Goal: Information Seeking & Learning: Compare options

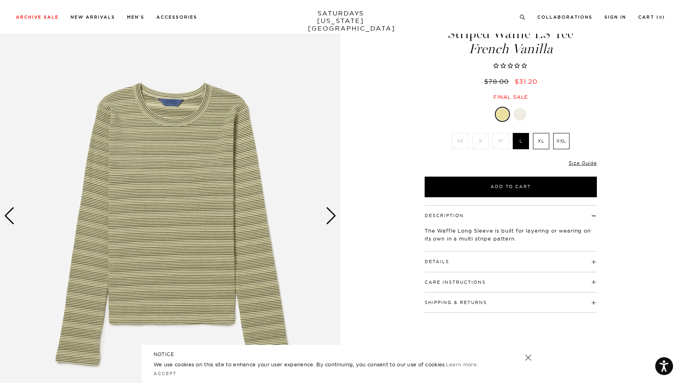
scroll to position [40, 0]
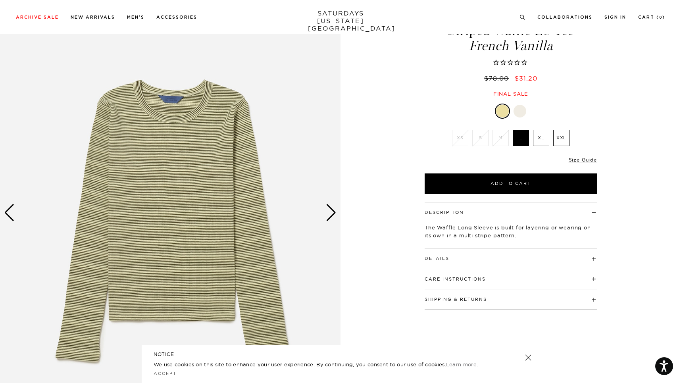
click at [320, 212] on img at bounding box center [170, 213] width 341 height 426
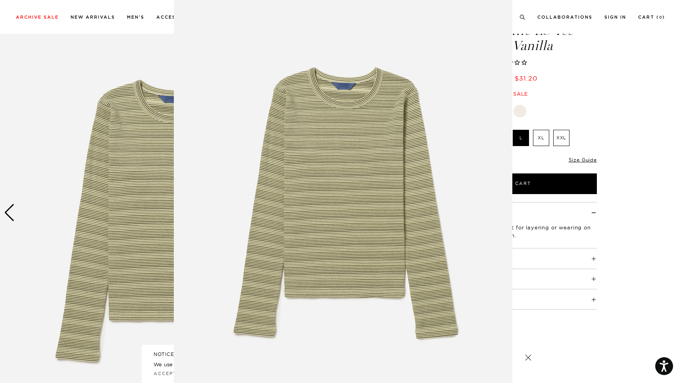
scroll to position [8, 0]
click at [604, 136] on figure at bounding box center [340, 191] width 681 height 383
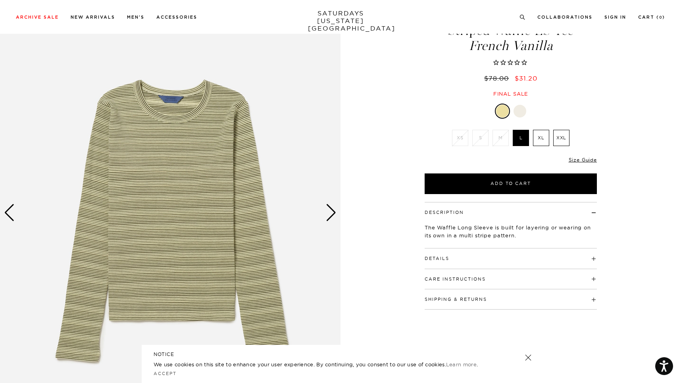
scroll to position [0, 0]
click at [528, 114] on div at bounding box center [511, 111] width 172 height 15
click at [521, 113] on div at bounding box center [520, 111] width 13 height 13
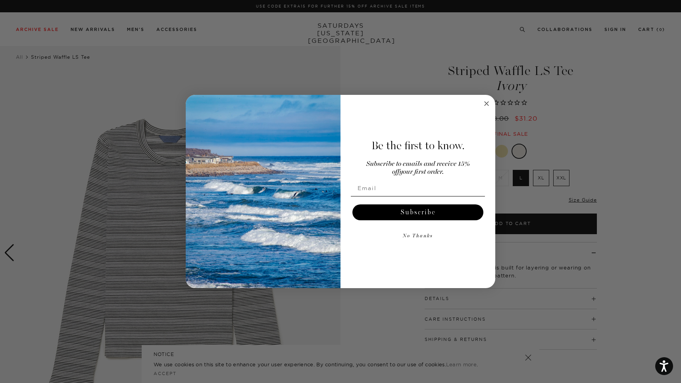
click at [483, 102] on circle "Close dialog" at bounding box center [486, 103] width 9 height 9
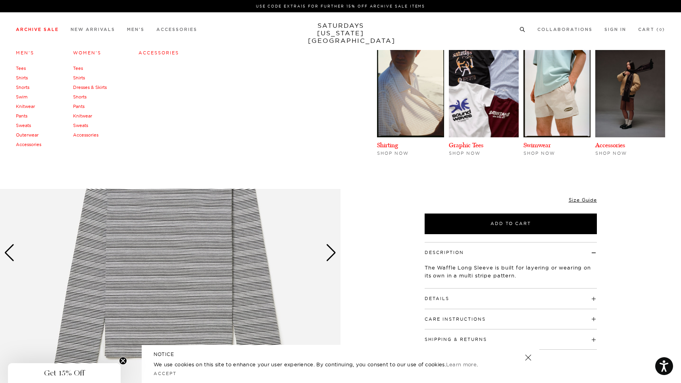
click at [19, 69] on link "Tees" at bounding box center [21, 69] width 10 height 6
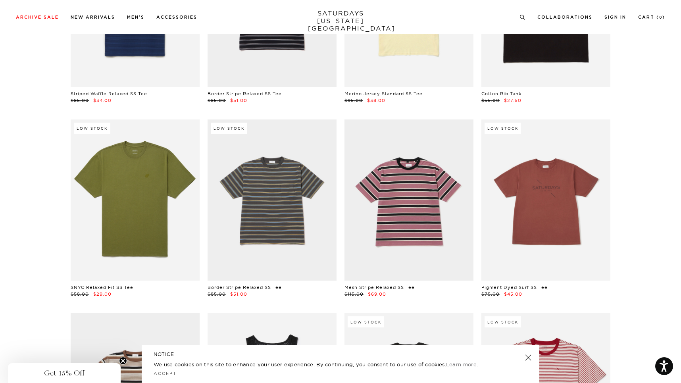
scroll to position [714, 0]
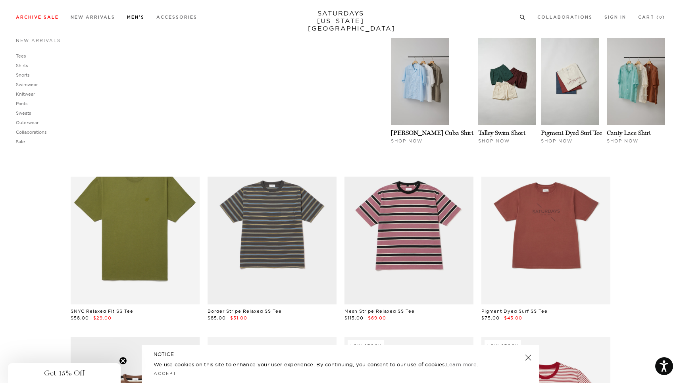
click at [20, 141] on link "Sale" at bounding box center [20, 142] width 9 height 6
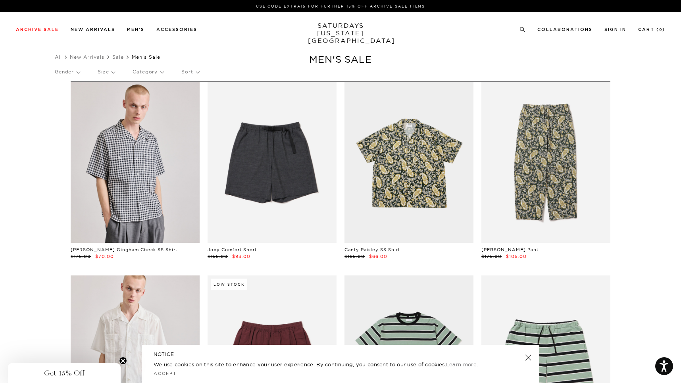
click at [148, 69] on p "Category" at bounding box center [148, 72] width 31 height 18
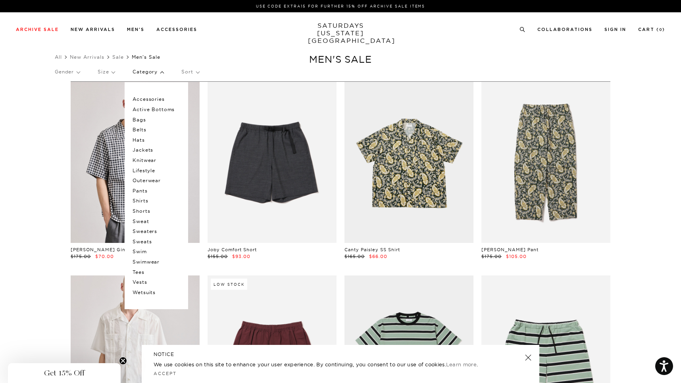
click at [145, 269] on p "Tees" at bounding box center [157, 272] width 48 height 10
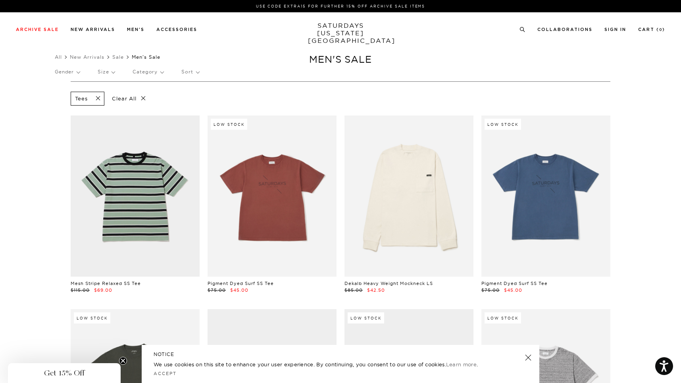
click at [98, 97] on span at bounding box center [95, 99] width 17 height 8
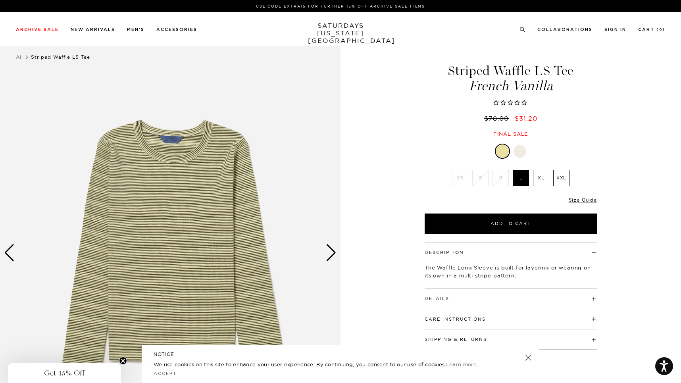
click at [331, 258] on div "Next slide" at bounding box center [331, 252] width 11 height 17
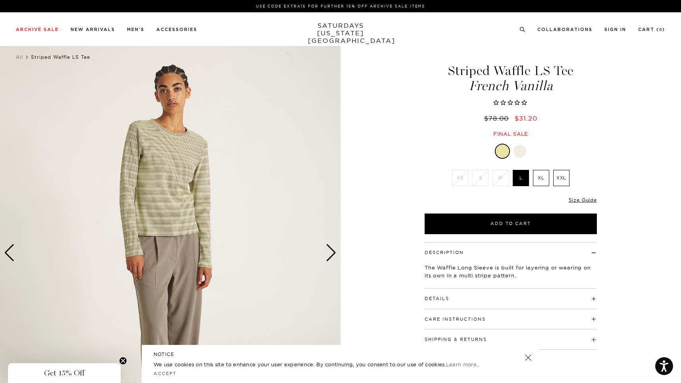
click at [331, 257] on div "Next slide" at bounding box center [331, 252] width 11 height 17
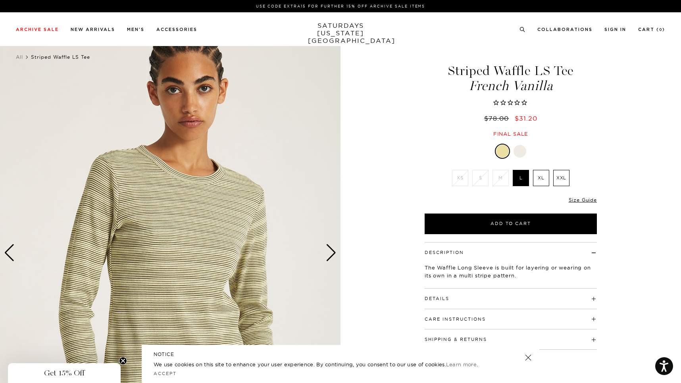
click at [331, 257] on div "Next slide" at bounding box center [331, 252] width 11 height 17
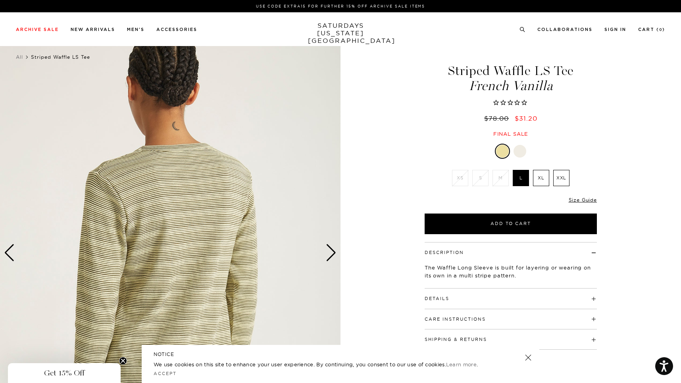
click at [331, 257] on div "Next slide" at bounding box center [331, 252] width 11 height 17
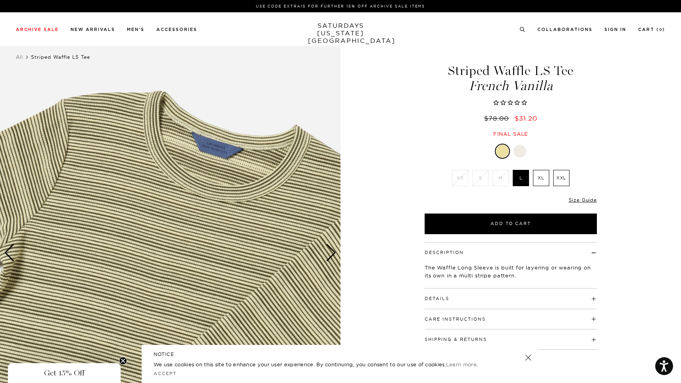
click at [331, 257] on div "Next slide" at bounding box center [331, 252] width 11 height 17
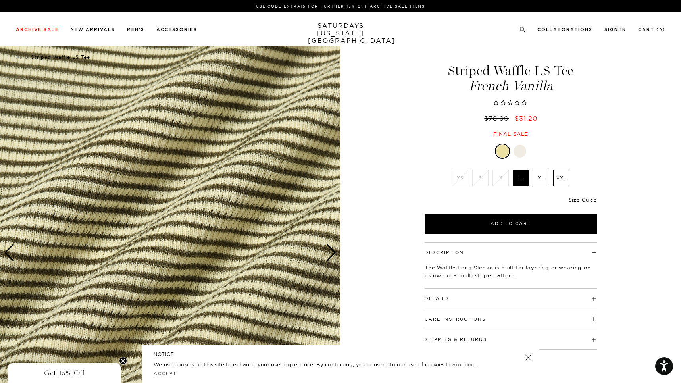
click at [331, 257] on div "Next slide" at bounding box center [331, 252] width 11 height 17
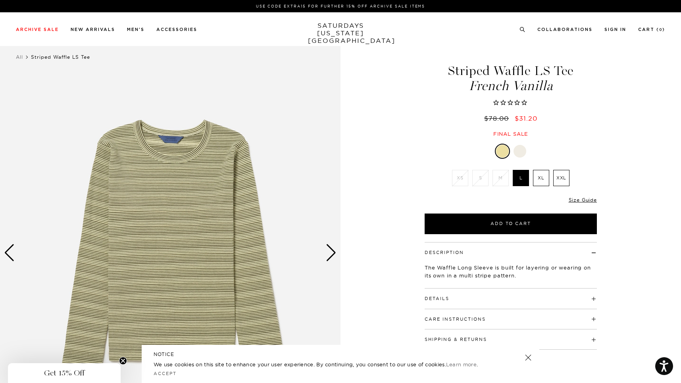
click at [466, 300] on h4 "Details" at bounding box center [511, 295] width 172 height 13
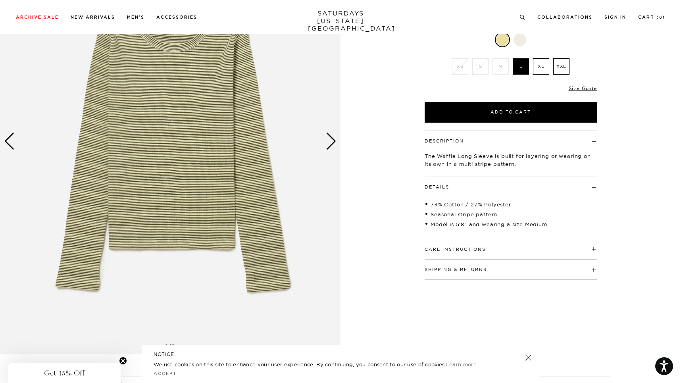
scroll to position [116, 0]
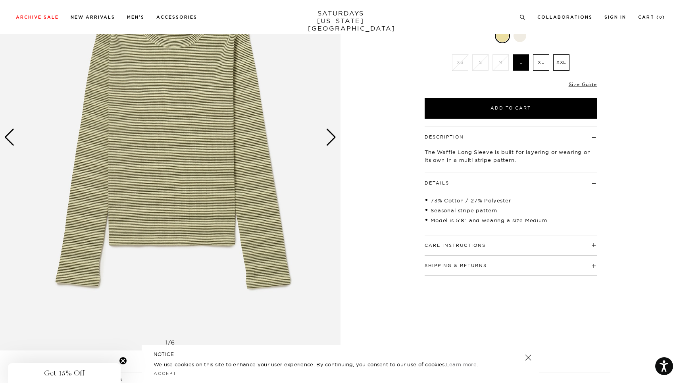
click at [332, 142] on div "Next slide" at bounding box center [331, 137] width 11 height 17
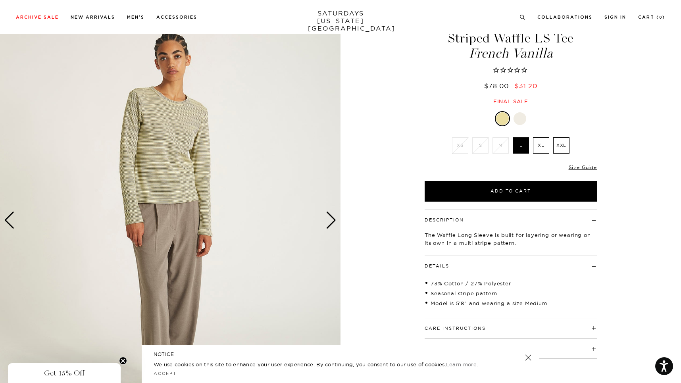
scroll to position [31, 0]
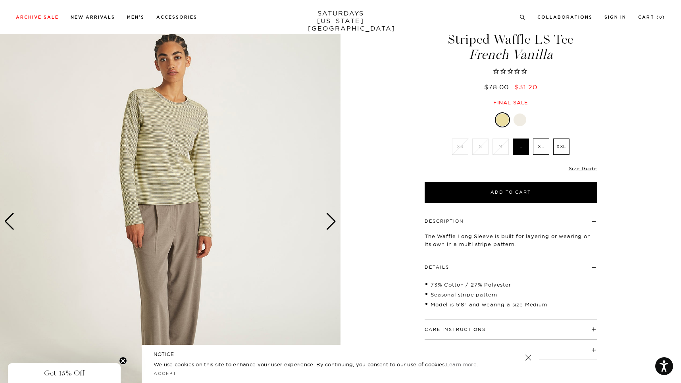
click at [331, 228] on div "Next slide" at bounding box center [331, 221] width 11 height 17
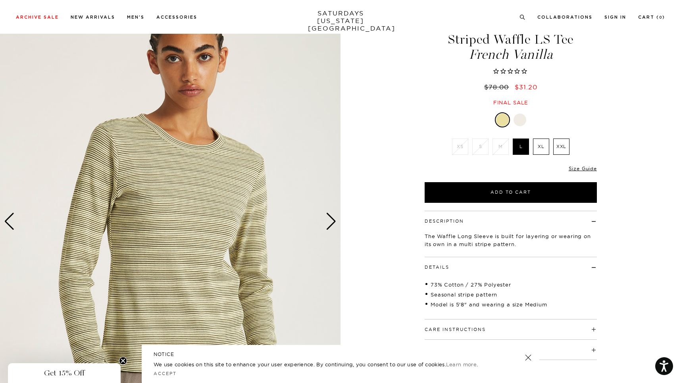
click at [331, 228] on div "Next slide" at bounding box center [331, 221] width 11 height 17
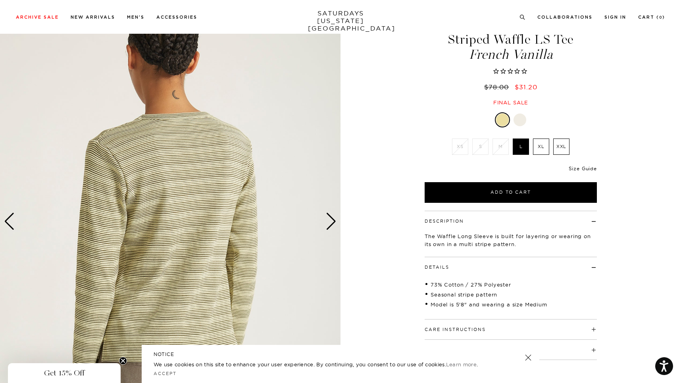
click at [583, 167] on link "Size Guide" at bounding box center [583, 169] width 28 height 6
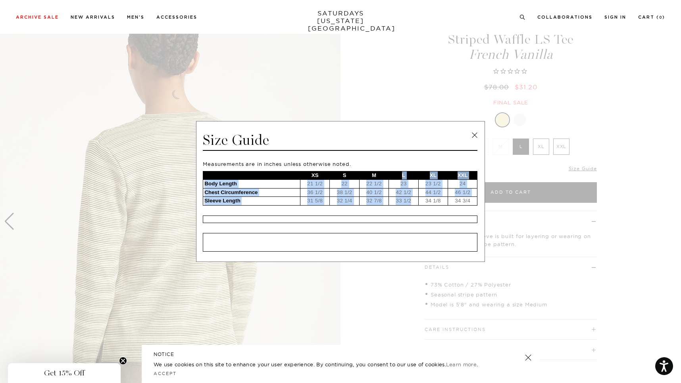
drag, startPoint x: 399, startPoint y: 174, endPoint x: 417, endPoint y: 200, distance: 31.4
click at [417, 200] on tbody "XS S M L XL XXL Body Length 21 1/2 22 22 1/2 23 23 1/2 24 Chest Circumference 3…" at bounding box center [340, 188] width 274 height 34
copy tbody "L XL XXL Body Length 21 1/2 22 22 1/2 23 23 1/2 24 Chest Circumference 36 1/2 3…"
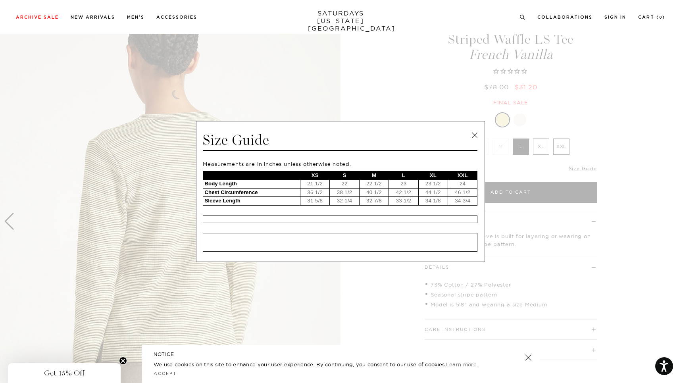
click at [579, 145] on span at bounding box center [337, 191] width 675 height 383
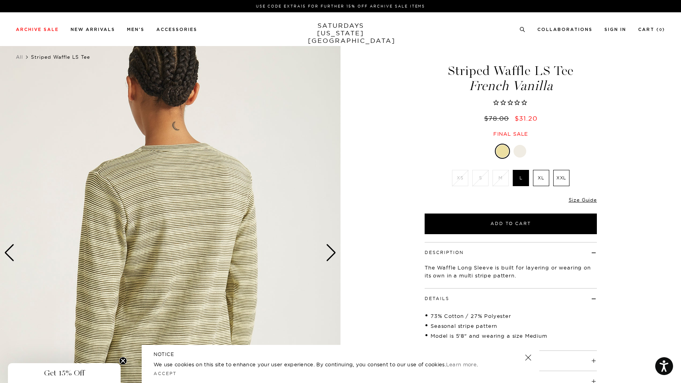
scroll to position [0, 0]
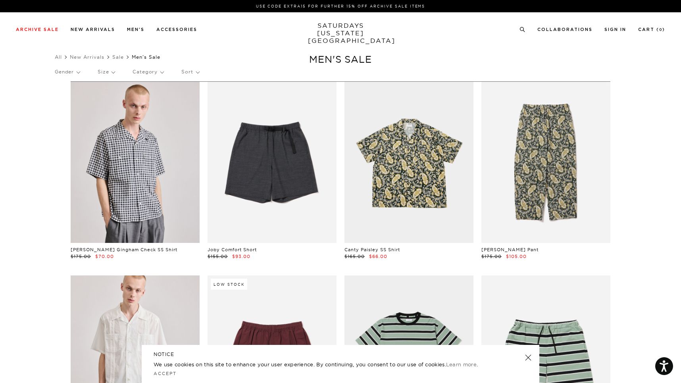
click at [150, 72] on p "Category" at bounding box center [148, 72] width 31 height 18
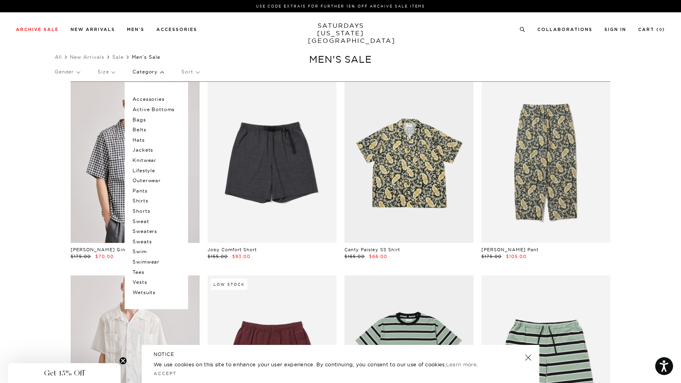
click at [156, 160] on p "Knitwear" at bounding box center [157, 160] width 48 height 10
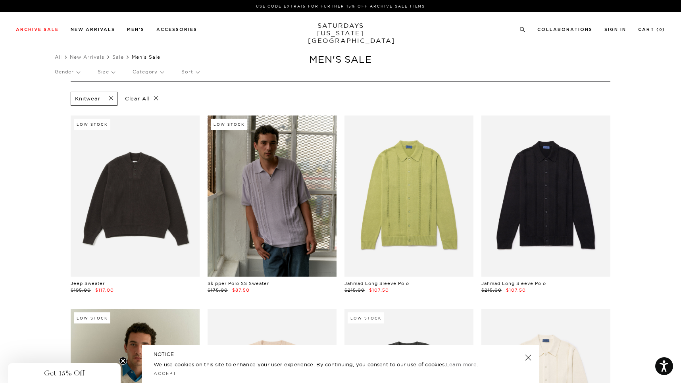
click at [141, 102] on p "Clear All" at bounding box center [142, 99] width 41 height 14
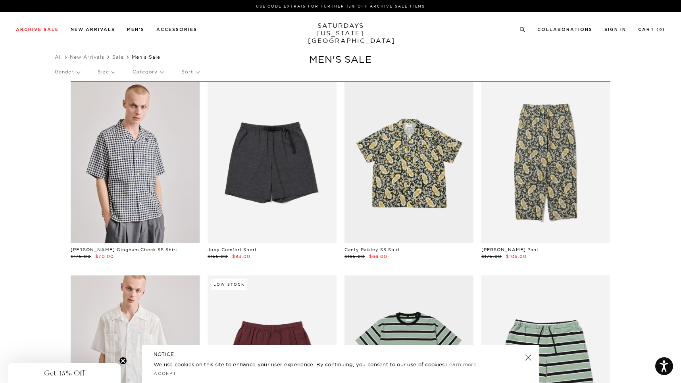
click at [152, 73] on p "Category" at bounding box center [148, 72] width 31 height 18
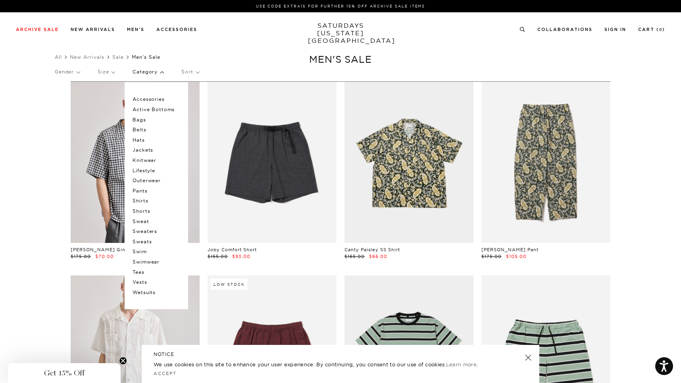
click at [154, 177] on p "Outerwear" at bounding box center [157, 181] width 48 height 10
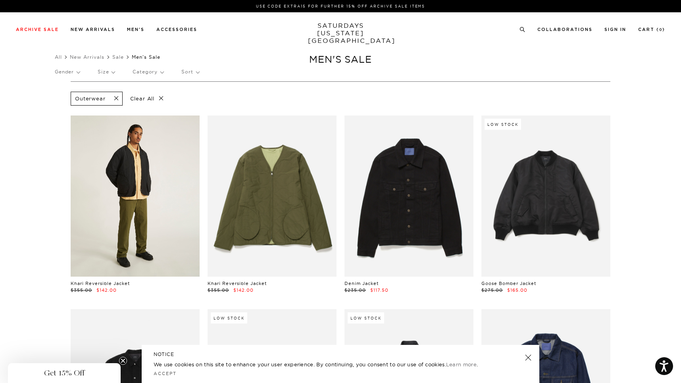
scroll to position [0, 1]
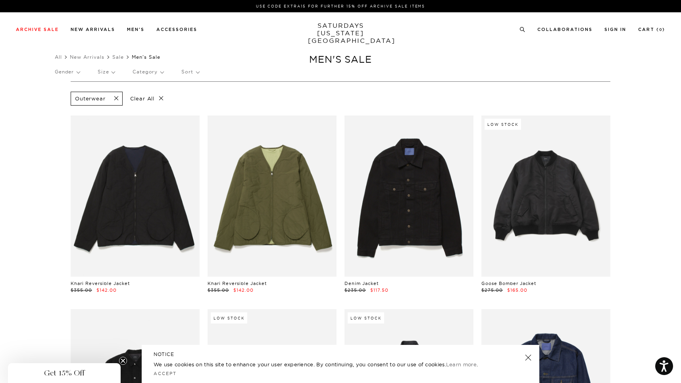
click at [118, 100] on span at bounding box center [114, 99] width 17 height 8
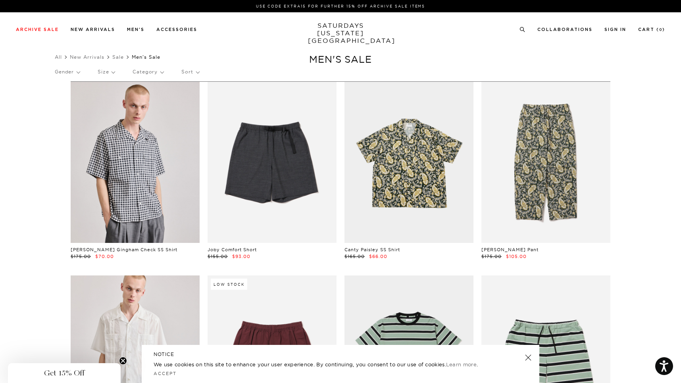
click at [162, 69] on p "Category" at bounding box center [148, 72] width 31 height 18
